Goal: Navigation & Orientation: Go to known website

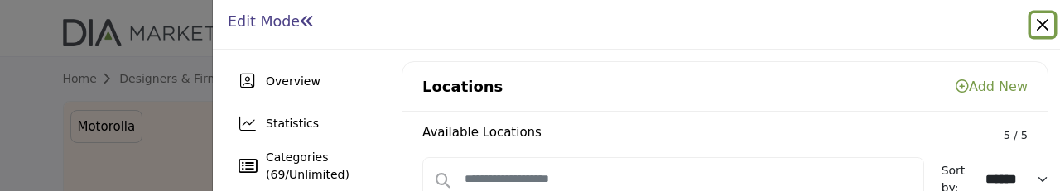
click at [1036, 25] on button "Close" at bounding box center [1042, 24] width 23 height 23
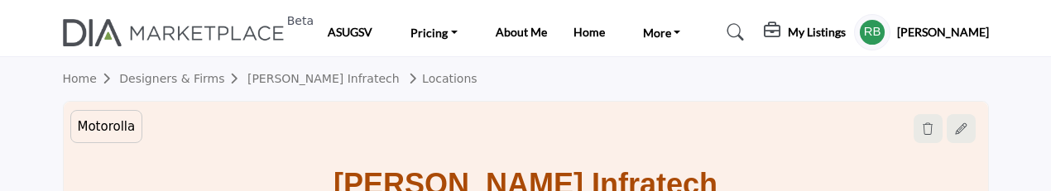
scroll to position [725, 0]
click at [581, 34] on link "Home" at bounding box center [589, 32] width 31 height 14
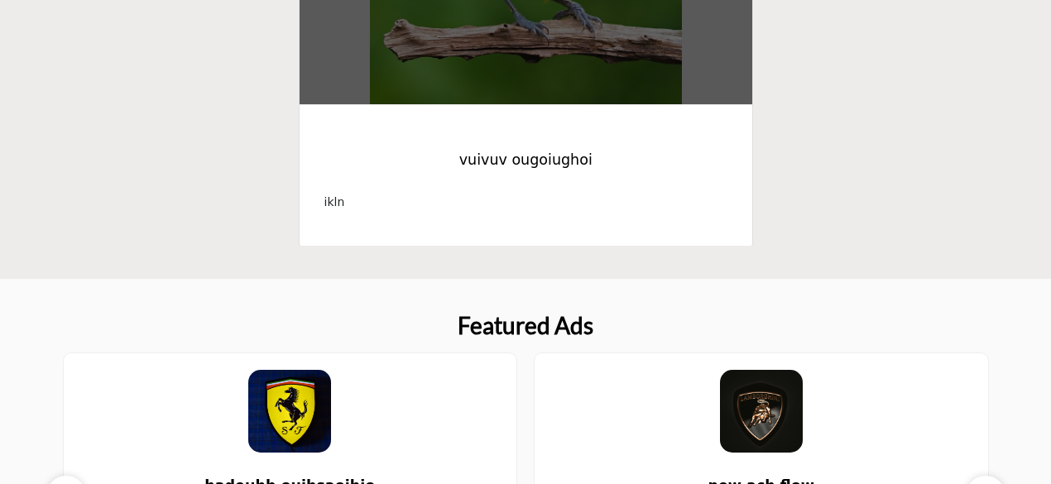
scroll to position [497, 0]
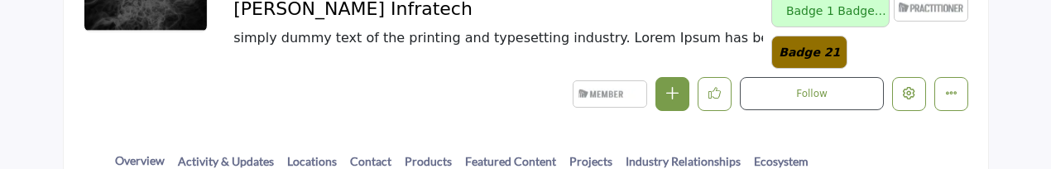
scroll to position [331, 0]
